Goal: Information Seeking & Learning: Learn about a topic

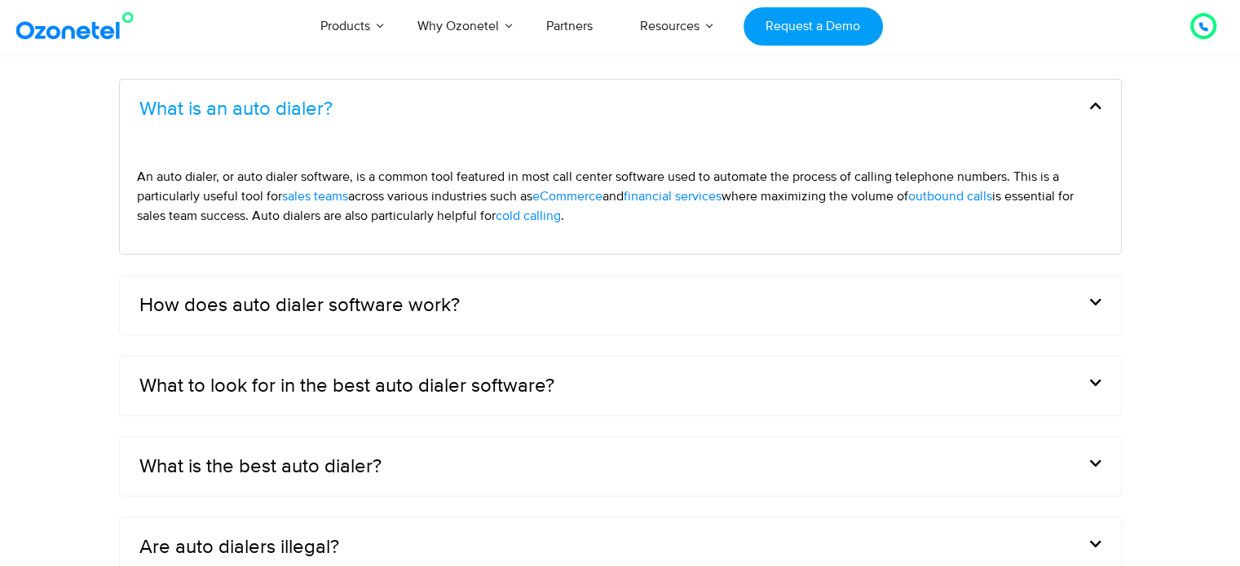
scroll to position [4891, 0]
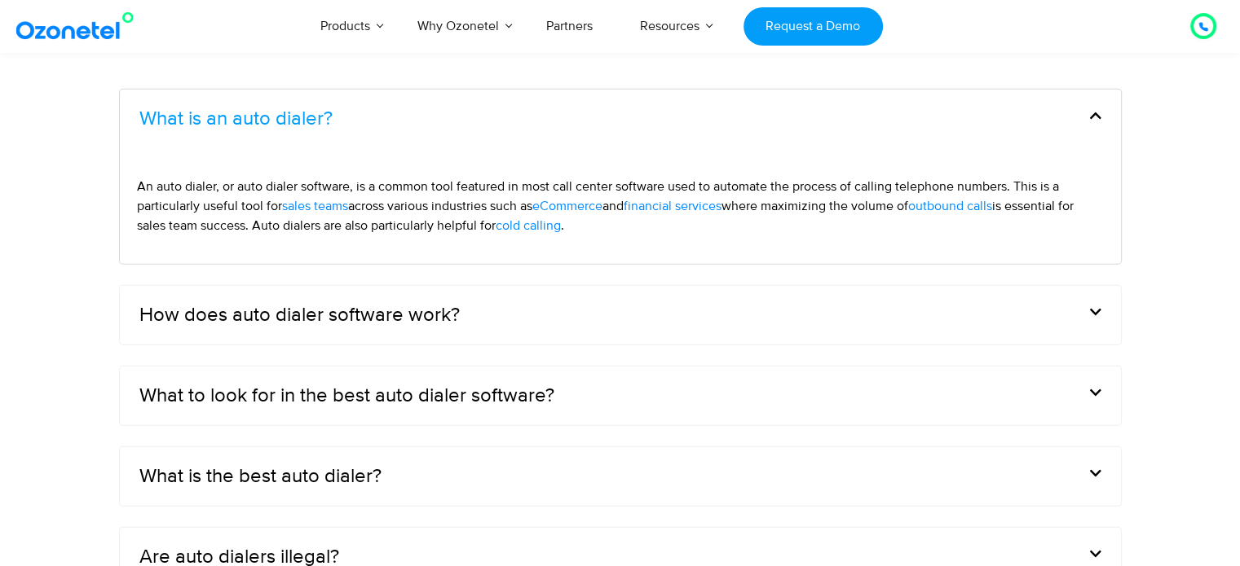
click at [1090, 306] on icon at bounding box center [1095, 312] width 11 height 13
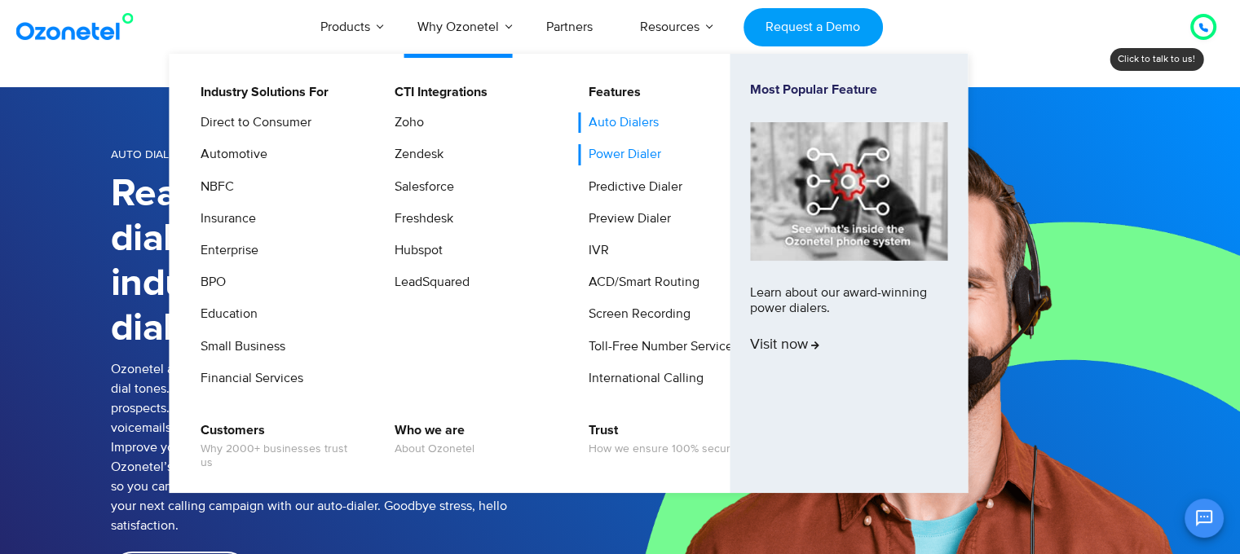
click at [605, 149] on link "Power Dialer" at bounding box center [621, 154] width 86 height 20
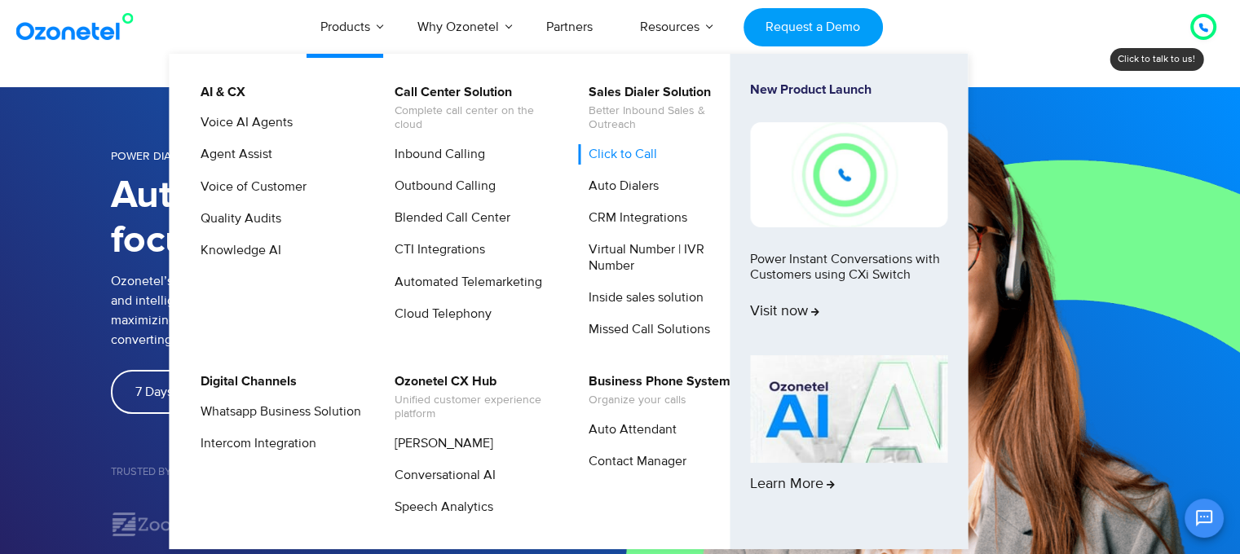
click at [608, 149] on link "Click to Call" at bounding box center [618, 154] width 81 height 20
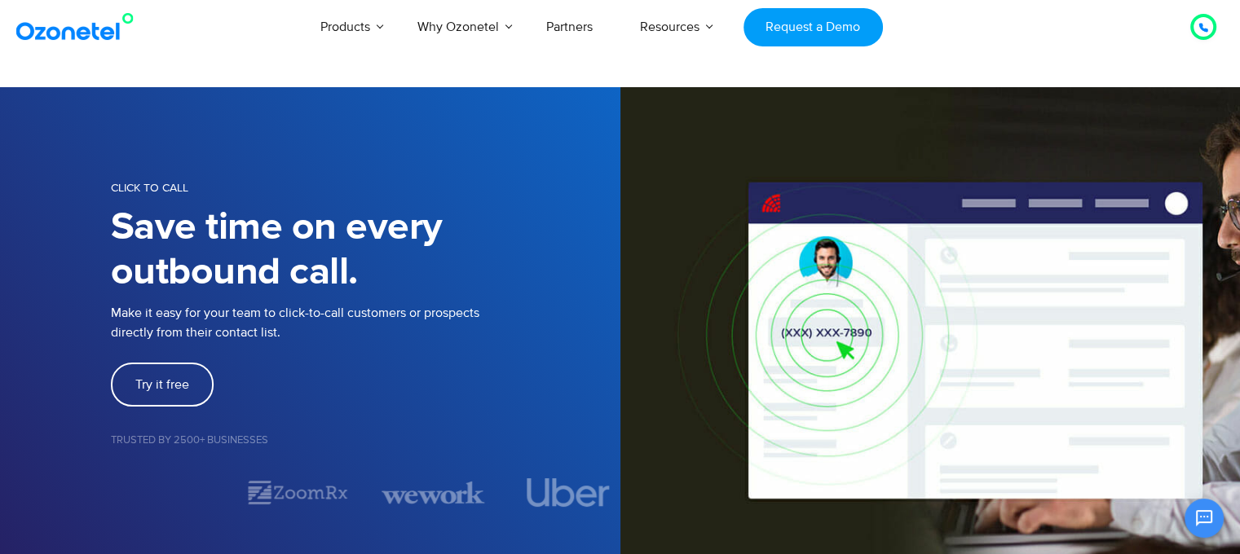
click at [1208, 27] on div at bounding box center [1203, 27] width 20 height 20
